Goal: Task Accomplishment & Management: Manage account settings

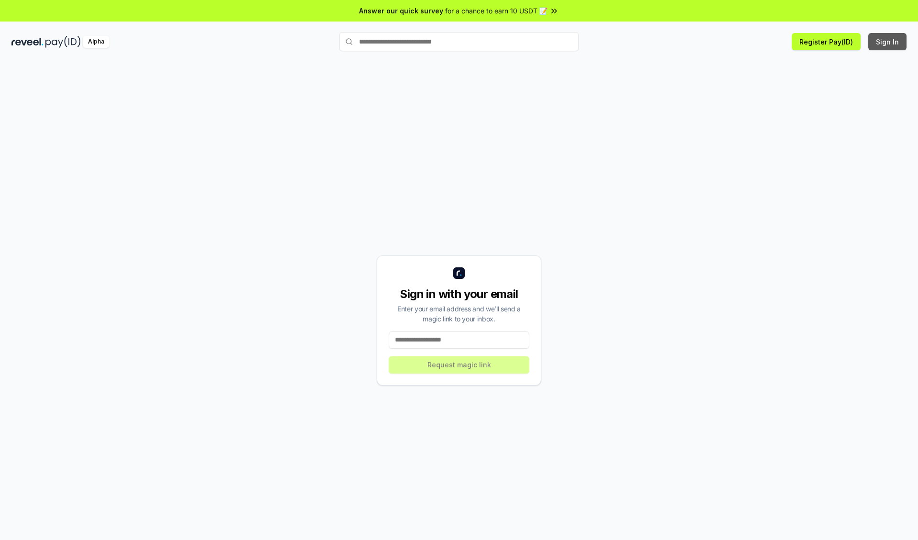
click at [888, 42] on button "Sign In" at bounding box center [887, 41] width 38 height 17
type input "**********"
click at [459, 364] on button "Request magic link" at bounding box center [459, 364] width 141 height 17
